Goal: Find specific page/section: Find specific page/section

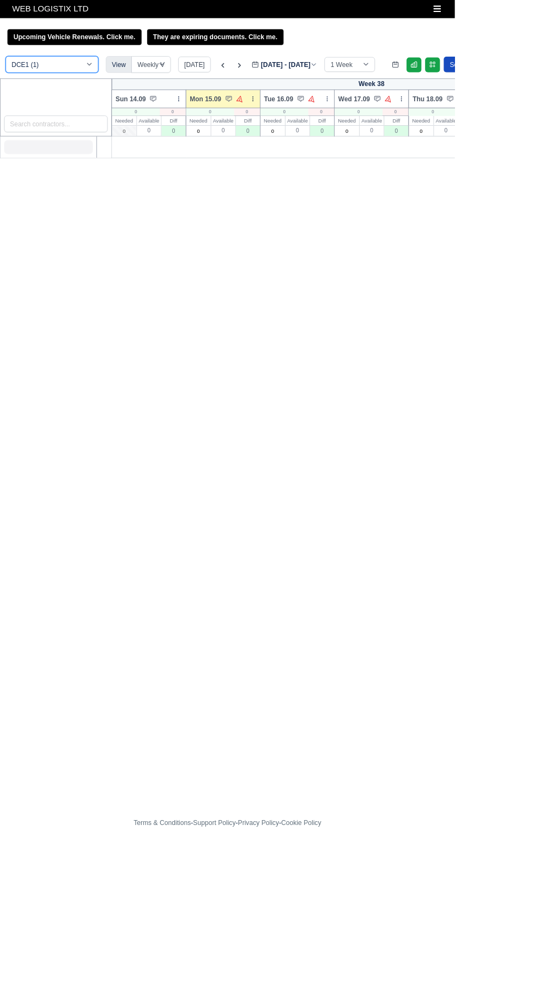
click at [33, 77] on select "DCE1 (1) DWN2 (38) DXM2 (58)" at bounding box center [61, 76] width 109 height 20
click at [54, 81] on select "DCE1 (1) DWN2 (38) DXM2 (58)" at bounding box center [61, 76] width 109 height 20
select select "1"
click at [7, 66] on select "DCE1 (1) DWN2 (38) DXM2 (58)" at bounding box center [61, 76] width 109 height 20
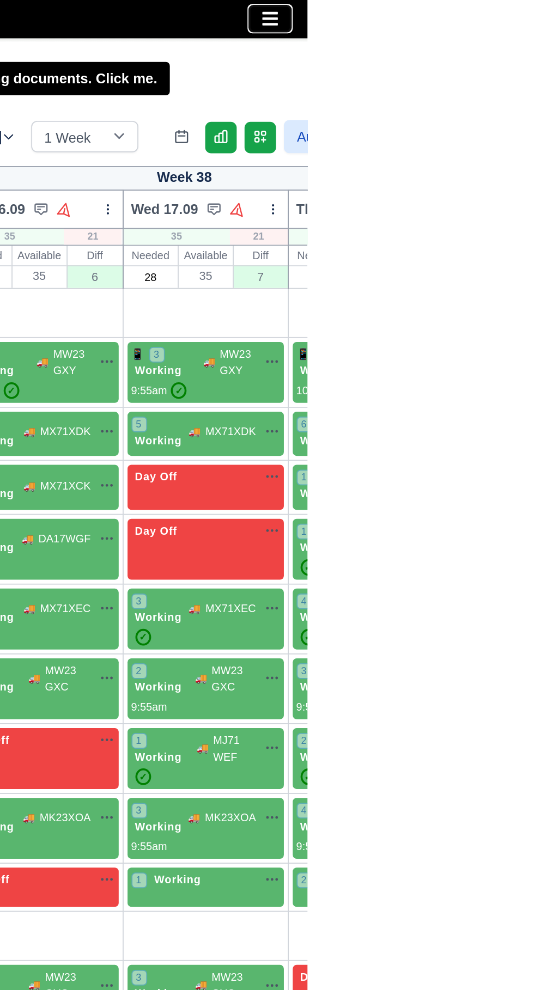
click at [502, 12] on button "Toggle navigation" at bounding box center [513, 10] width 24 height 15
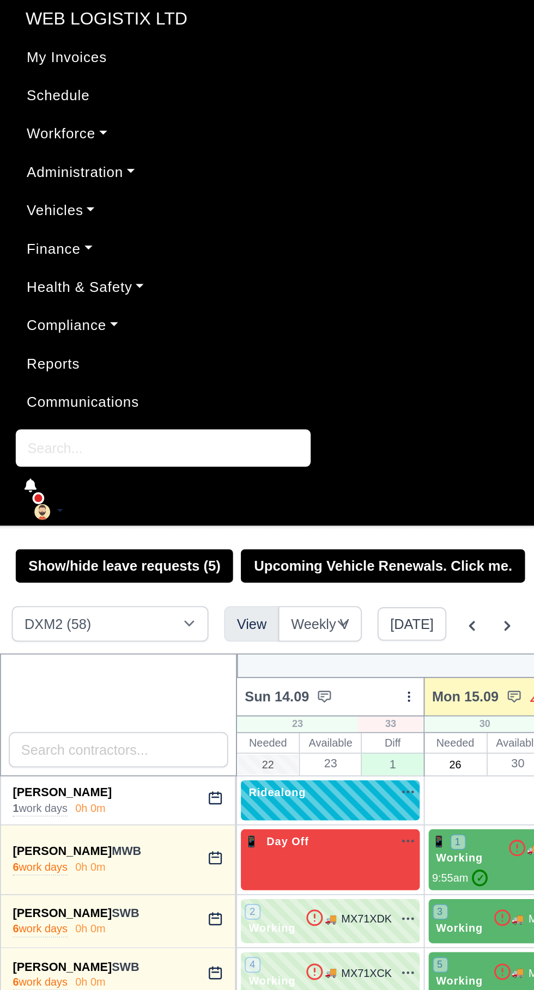
click at [54, 139] on link "Finance" at bounding box center [267, 137] width 516 height 21
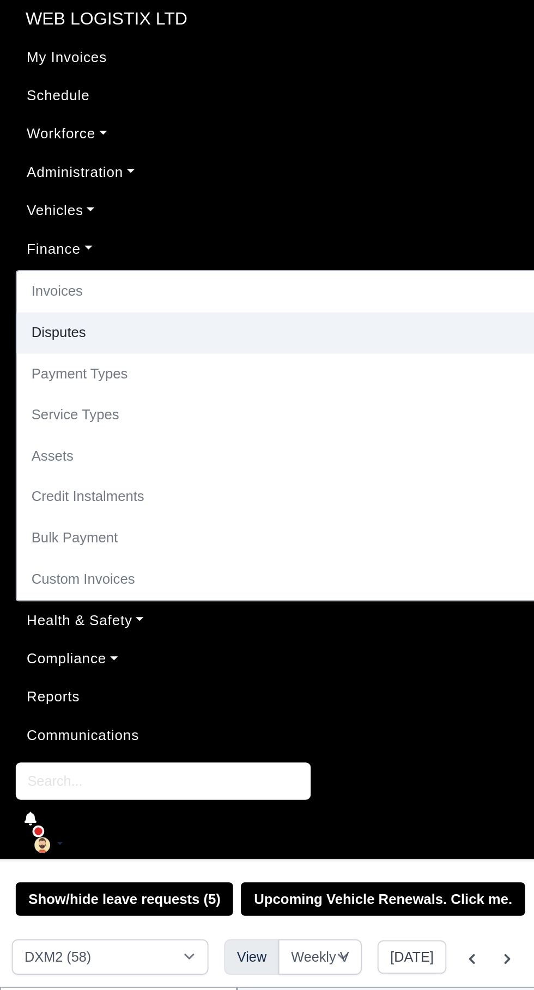
click at [45, 190] on link "Disputes" at bounding box center [266, 184] width 515 height 23
